Goal: Task Accomplishment & Management: Use online tool/utility

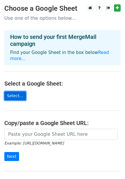
click at [16, 91] on link "Select..." at bounding box center [15, 95] width 22 height 9
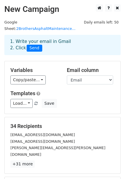
scroll to position [38, 0]
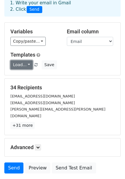
click at [25, 60] on link "Load..." at bounding box center [21, 64] width 22 height 9
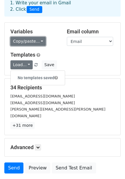
click at [34, 37] on link "Copy/paste..." at bounding box center [27, 41] width 35 height 9
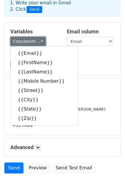
click at [34, 37] on link "Copy/paste..." at bounding box center [27, 41] width 35 height 9
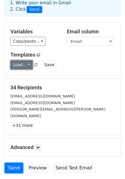
click at [27, 60] on link "Load..." at bounding box center [21, 64] width 22 height 9
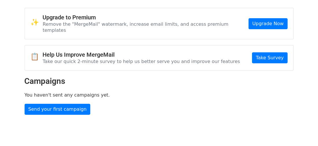
scroll to position [27, 0]
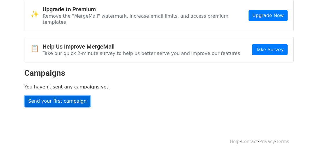
click at [67, 96] on link "Send your first campaign" at bounding box center [58, 101] width 66 height 11
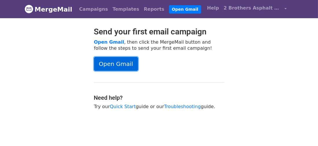
click at [120, 63] on link "Open Gmail" at bounding box center [116, 64] width 44 height 14
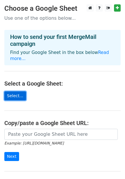
click at [17, 91] on link "Select..." at bounding box center [15, 95] width 22 height 9
